Goal: Information Seeking & Learning: Find specific fact

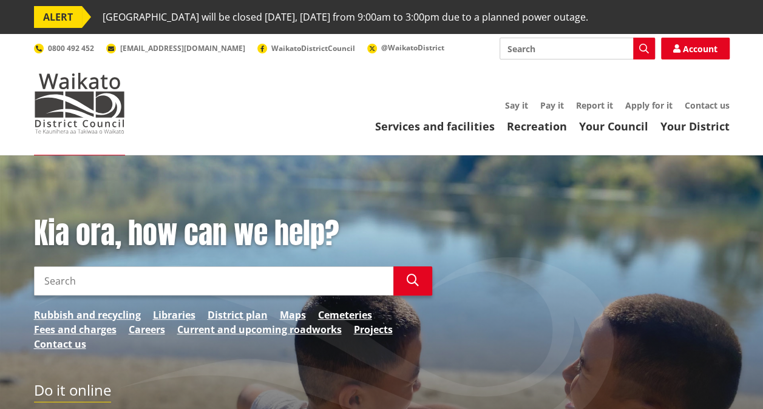
click at [193, 286] on input "Search" at bounding box center [213, 281] width 359 height 29
drag, startPoint x: 164, startPoint y: 289, endPoint x: -2, endPoint y: 224, distance: 178.6
type input "delegationsa"
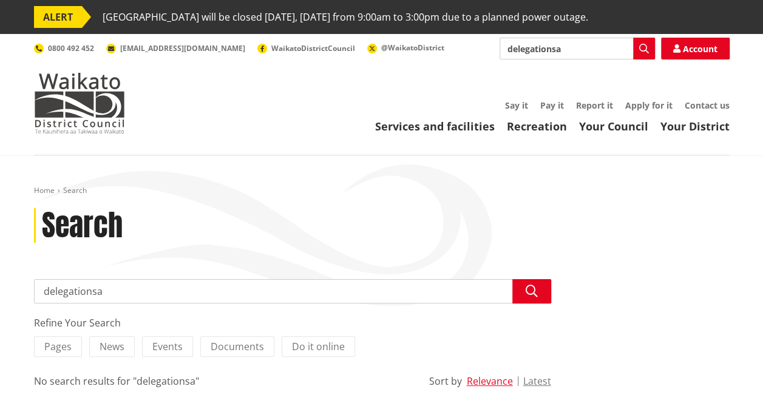
click at [145, 291] on input "delegationsa" at bounding box center [292, 291] width 517 height 24
type input "delegations"
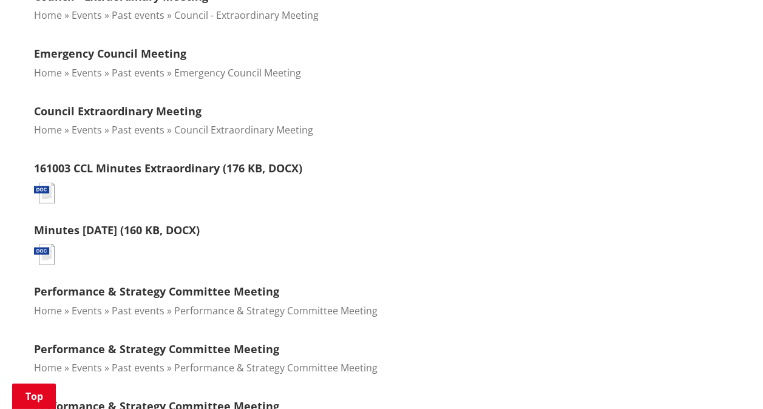
scroll to position [1032, 0]
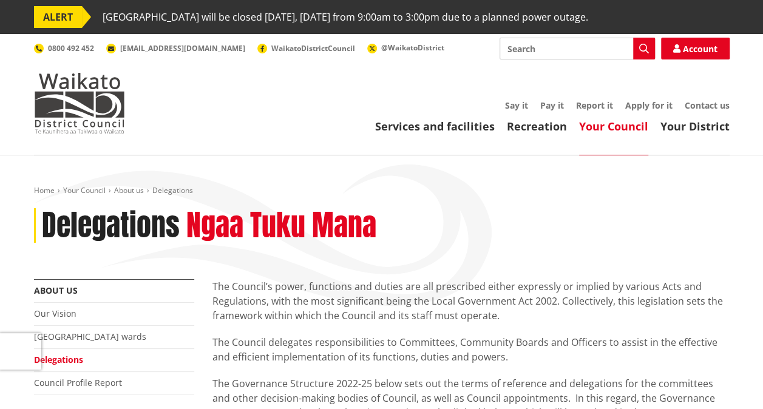
click at [341, 298] on p "The Council’s power, functions and duties are all prescribed either expressly o…" at bounding box center [471, 301] width 517 height 44
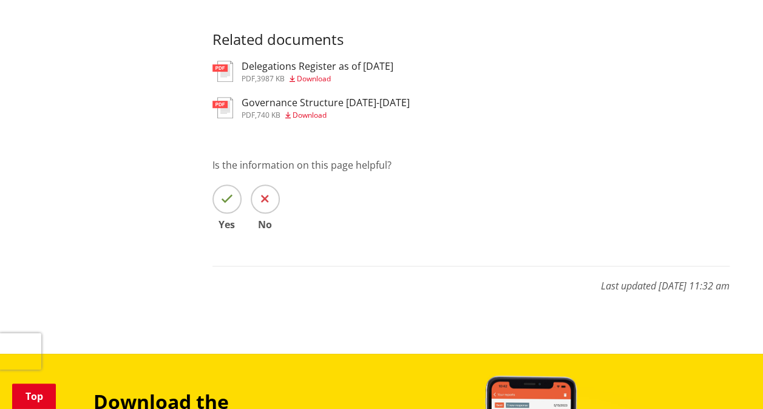
scroll to position [486, 0]
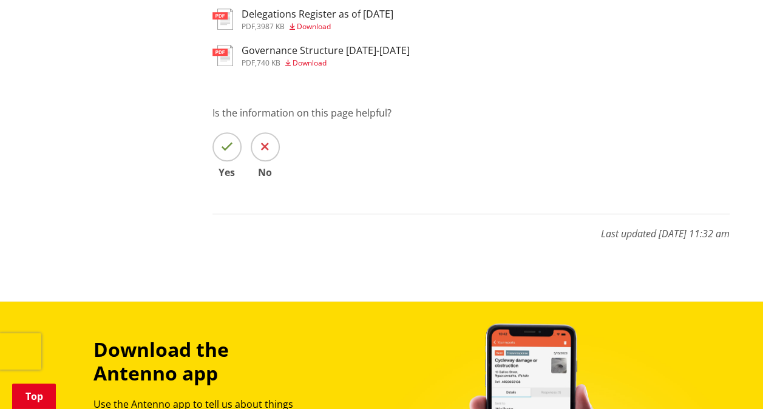
click at [336, 21] on div "Delegations Register as of 22 August 2025 pdf , 3987 KB Download" at bounding box center [318, 20] width 152 height 22
